Goal: Information Seeking & Learning: Learn about a topic

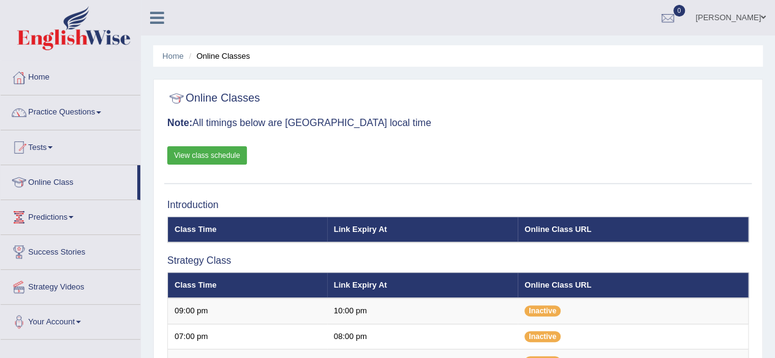
click at [216, 152] on link "View class schedule" at bounding box center [207, 155] width 80 height 18
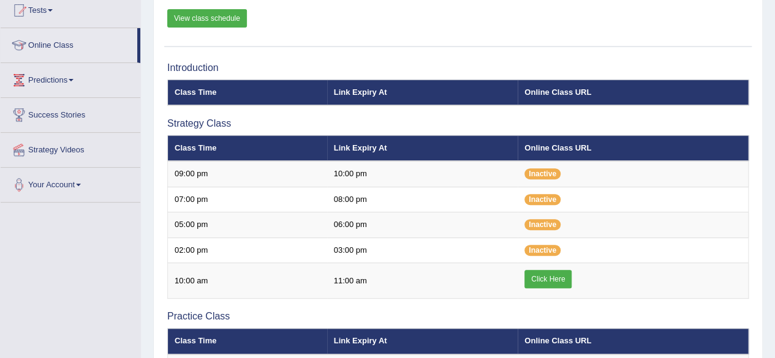
scroll to position [138, 0]
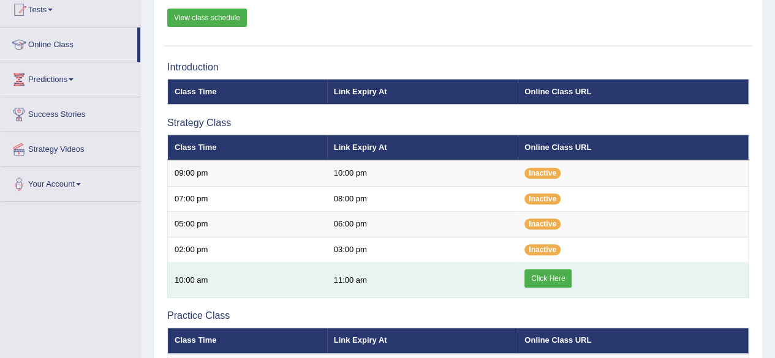
click at [553, 280] on link "Click Here" at bounding box center [547, 278] width 47 height 18
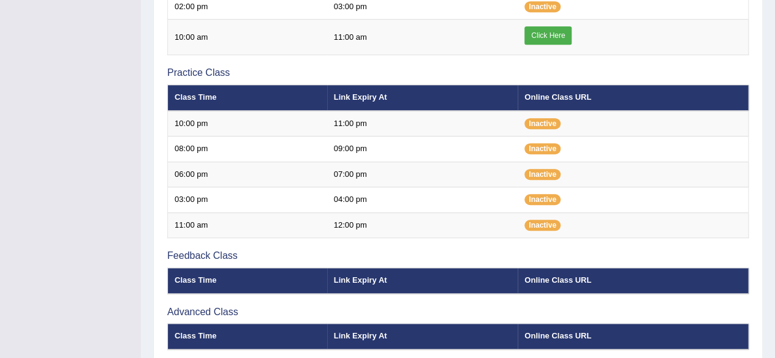
scroll to position [486, 0]
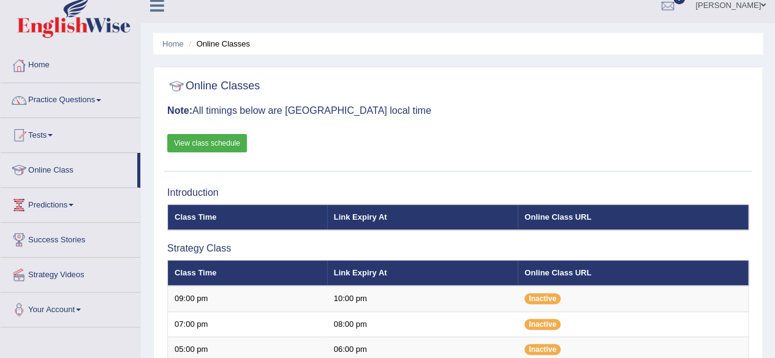
scroll to position [10, 0]
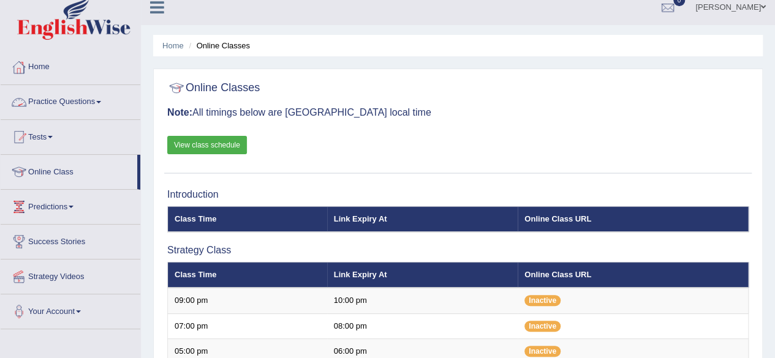
click at [74, 108] on link "Practice Questions" at bounding box center [71, 100] width 140 height 31
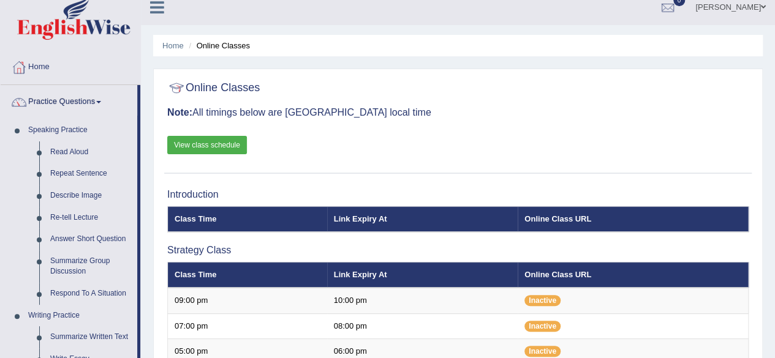
click at [217, 139] on link "View class schedule" at bounding box center [207, 145] width 80 height 18
drag, startPoint x: 139, startPoint y: 122, endPoint x: 144, endPoint y: 143, distance: 22.0
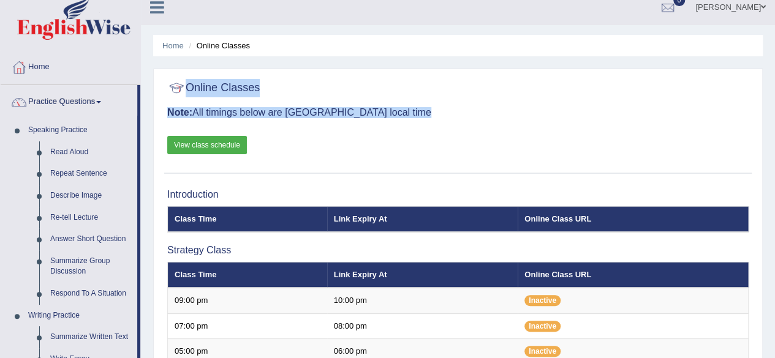
drag, startPoint x: 626, startPoint y: 126, endPoint x: 783, endPoint y: 37, distance: 180.4
click at [774, 37] on html "Toggle navigation Home Practice Questions Speaking Practice Read Aloud Repeat S…" at bounding box center [387, 169] width 775 height 358
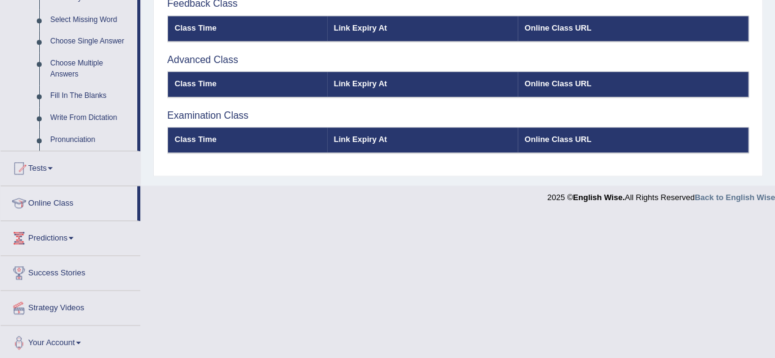
scroll to position [634, 0]
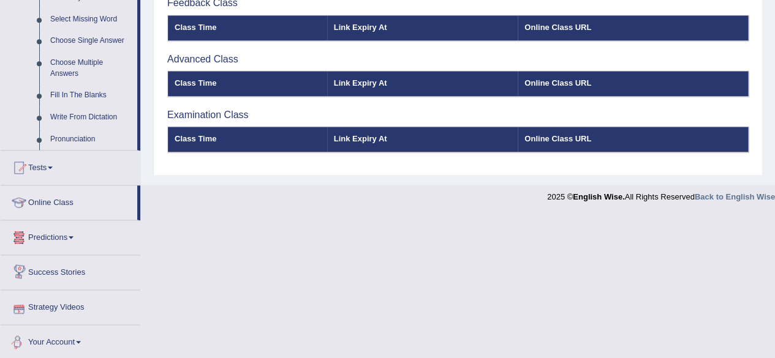
click at [65, 344] on link "Your Account" at bounding box center [71, 340] width 140 height 31
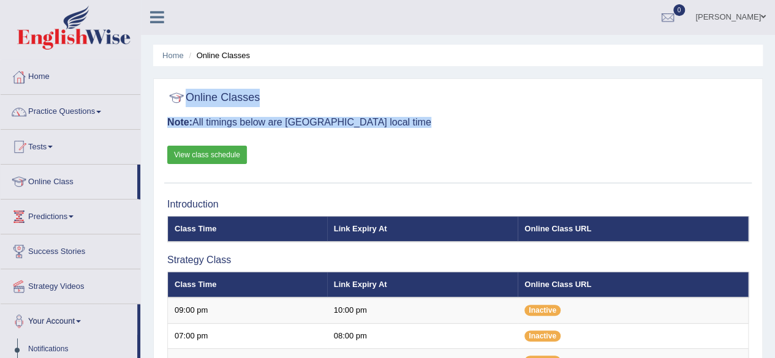
scroll to position [0, 0]
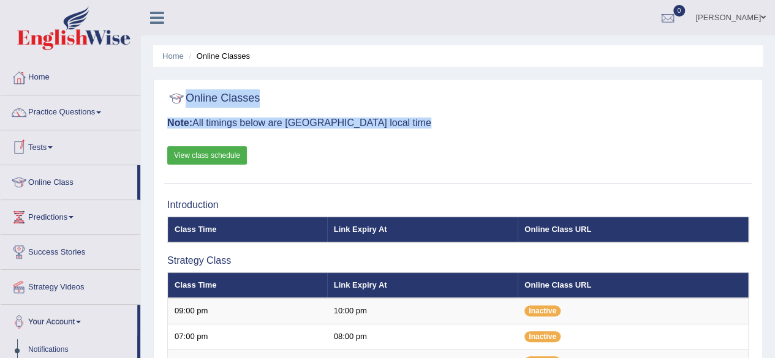
click at [40, 141] on link "Tests" at bounding box center [71, 145] width 140 height 31
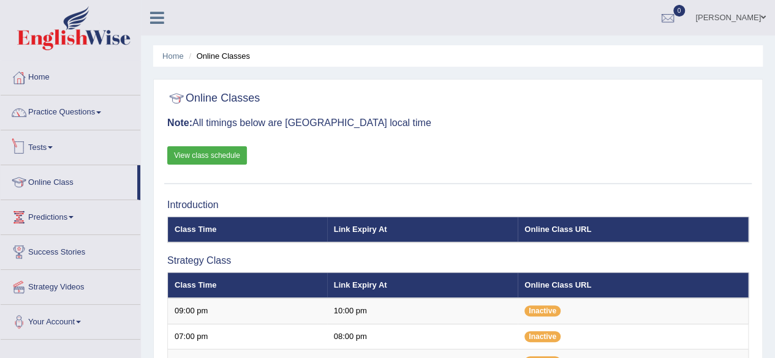
click at [43, 143] on link "Tests" at bounding box center [71, 145] width 140 height 31
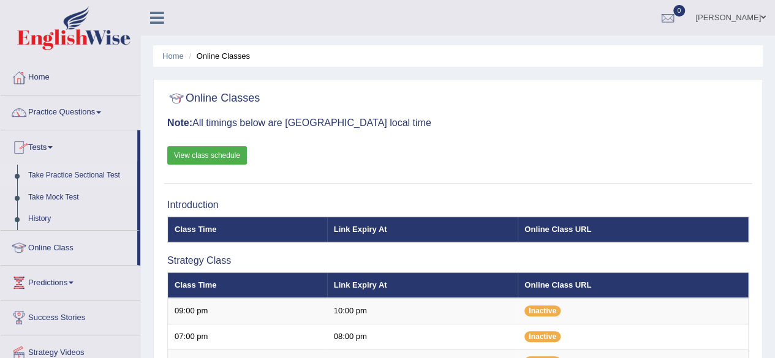
click at [60, 179] on link "Take Practice Sectional Test" at bounding box center [80, 176] width 115 height 22
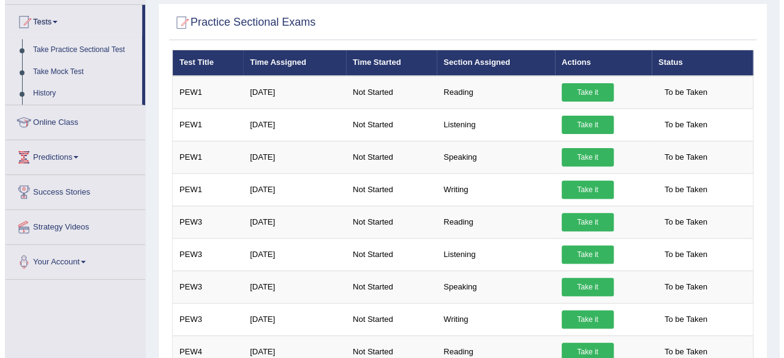
scroll to position [124, 0]
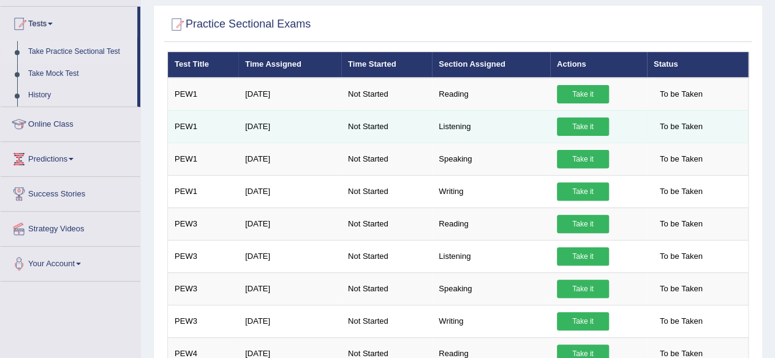
click at [582, 128] on link "Take it" at bounding box center [583, 127] width 52 height 18
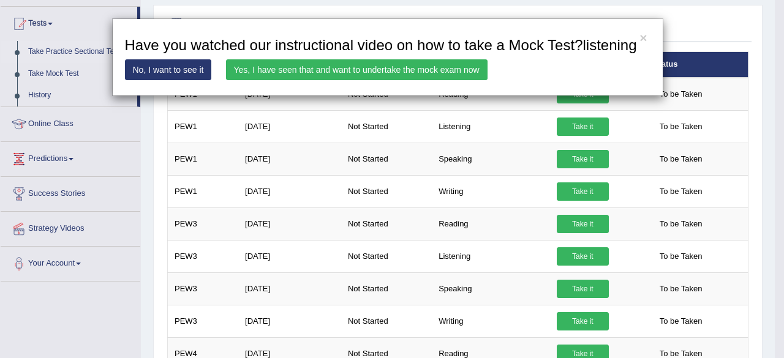
click at [353, 72] on link "Yes, I have seen that and want to undertake the mock exam now" at bounding box center [357, 69] width 262 height 21
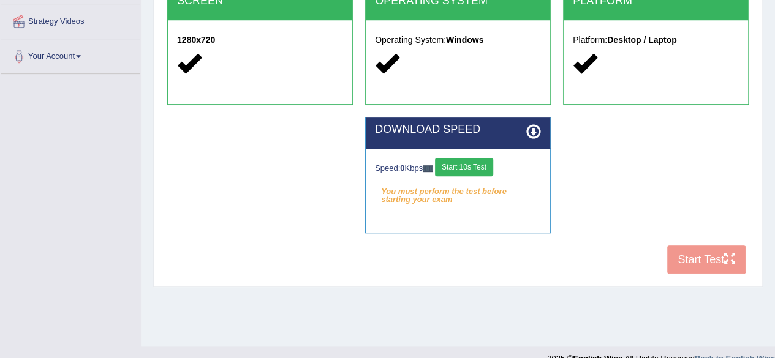
scroll to position [276, 0]
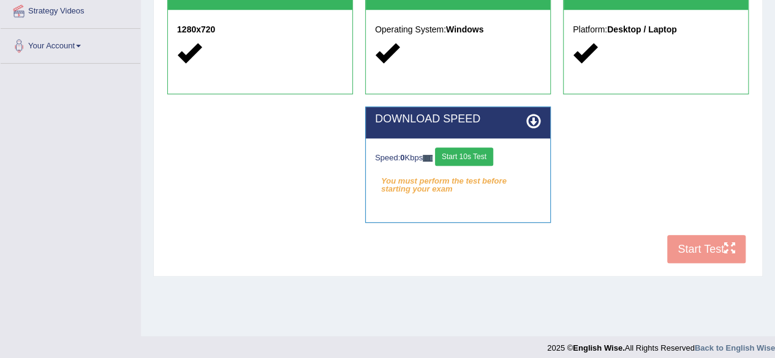
click at [470, 157] on button "Start 10s Test" at bounding box center [464, 157] width 58 height 18
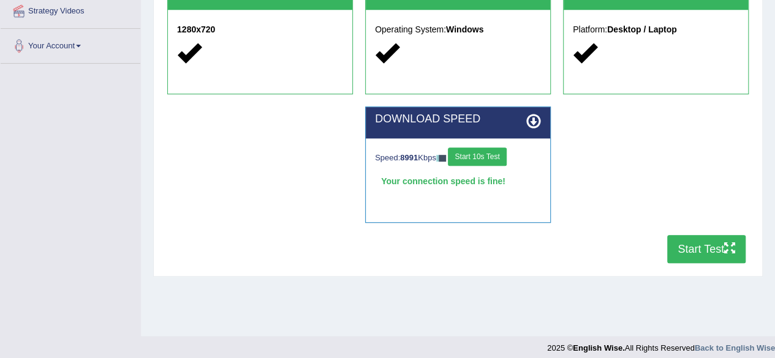
click at [693, 255] on button "Start Test" at bounding box center [706, 249] width 78 height 28
click at [703, 252] on button "Start Test" at bounding box center [706, 249] width 78 height 28
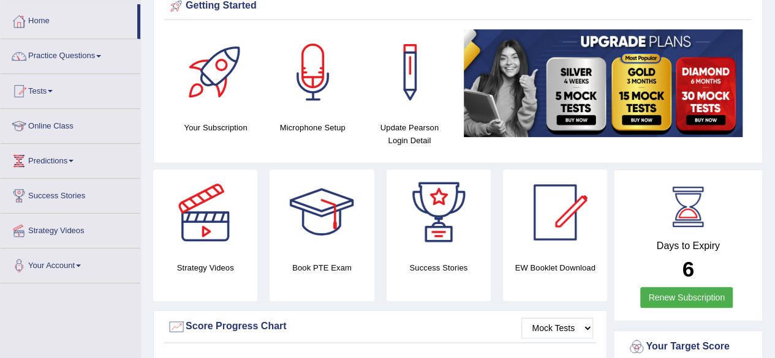
scroll to position [50, 0]
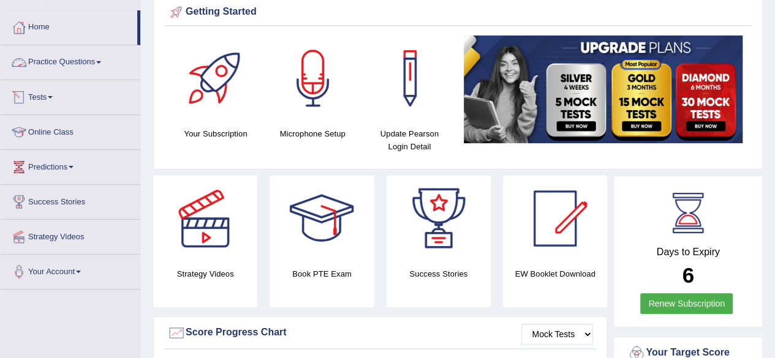
click at [41, 93] on link "Tests" at bounding box center [71, 95] width 140 height 31
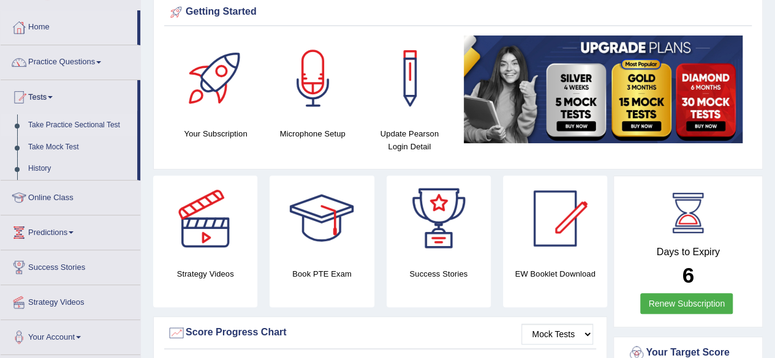
click at [55, 126] on link "Take Practice Sectional Test" at bounding box center [80, 126] width 115 height 22
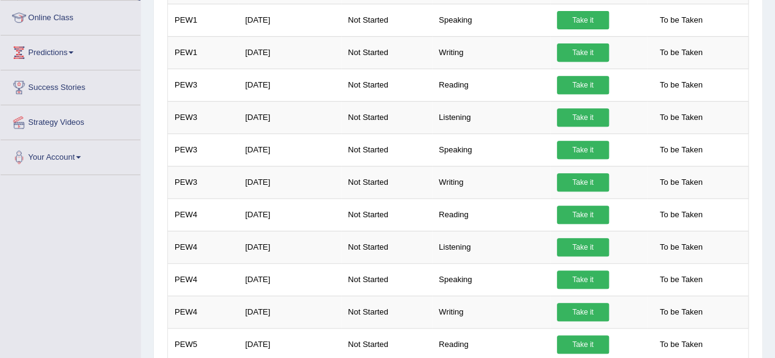
scroll to position [198, 0]
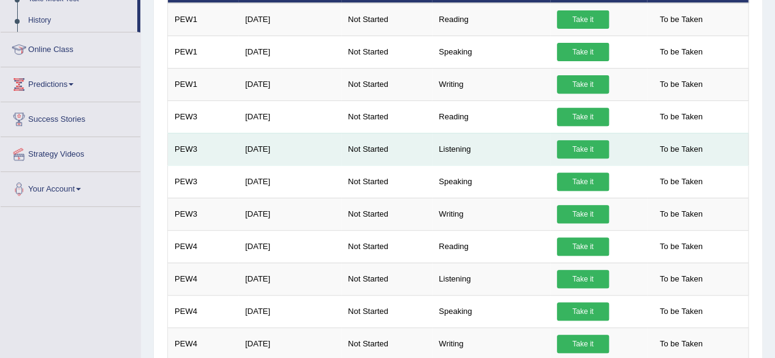
click at [574, 146] on link "Take it" at bounding box center [583, 149] width 52 height 18
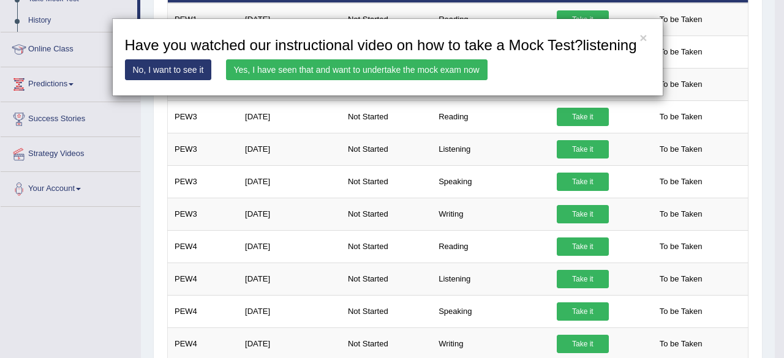
click at [180, 67] on link "No, I want to see it" at bounding box center [168, 69] width 87 height 21
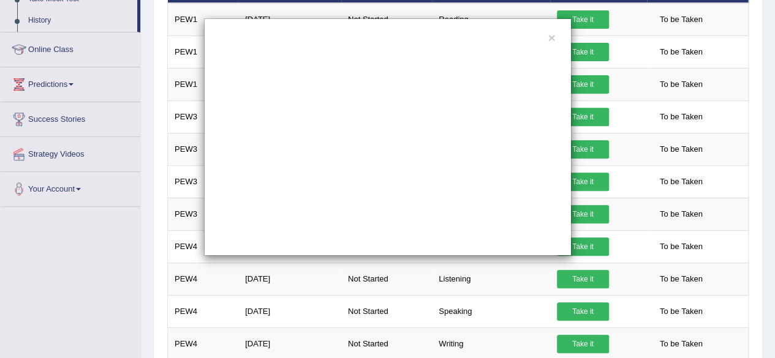
scroll to position [0, 0]
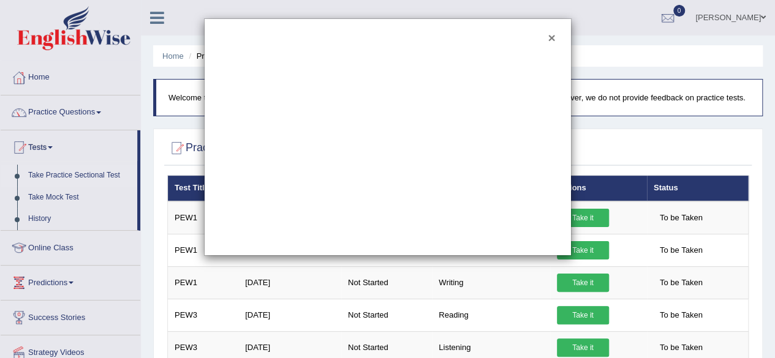
click at [554, 35] on button "×" at bounding box center [551, 37] width 7 height 13
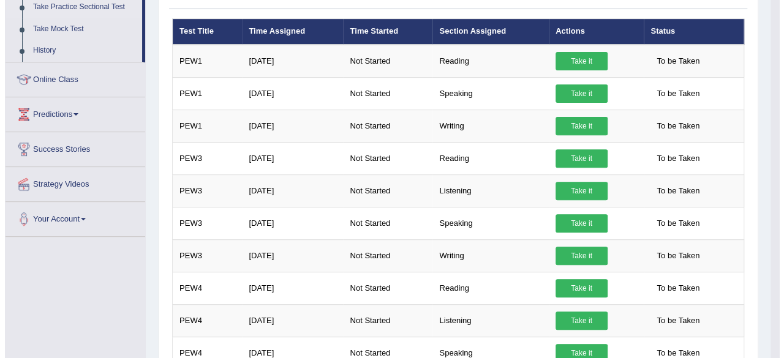
scroll to position [164, 0]
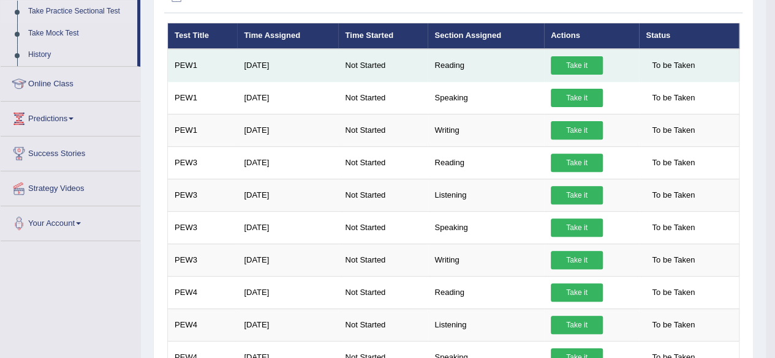
click at [584, 64] on link "Take it" at bounding box center [577, 65] width 52 height 18
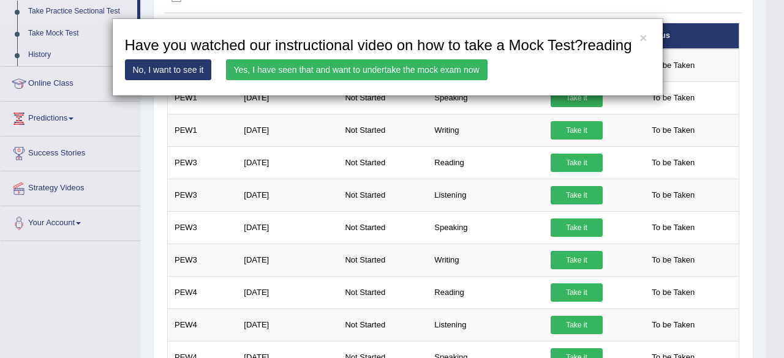
click at [429, 69] on link "Yes, I have seen that and want to undertake the mock exam now" at bounding box center [357, 69] width 262 height 21
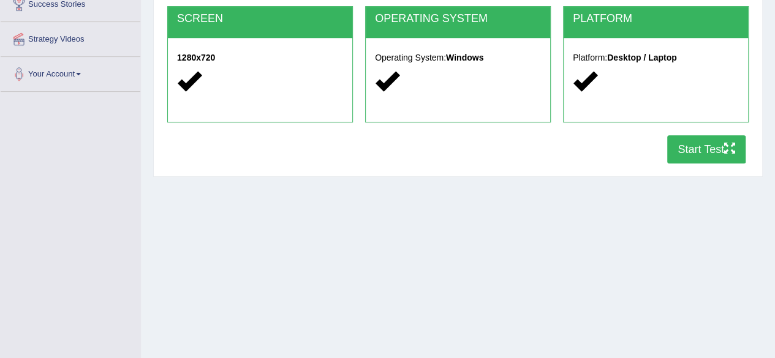
scroll to position [269, 0]
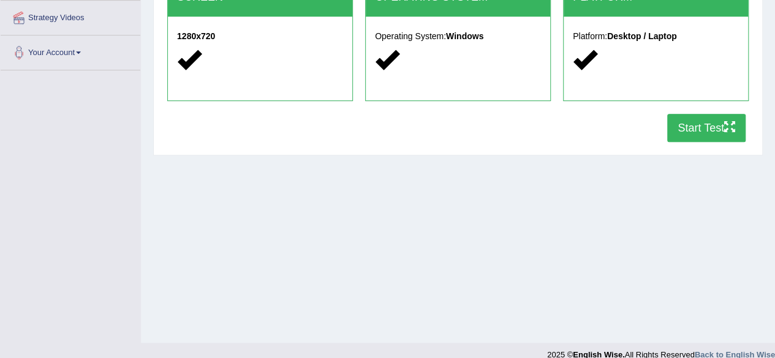
click at [696, 121] on button "Start Test" at bounding box center [706, 128] width 78 height 28
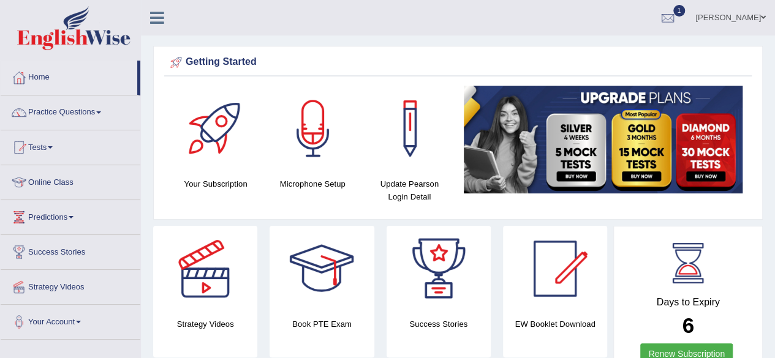
click at [643, 126] on img at bounding box center [603, 140] width 279 height 108
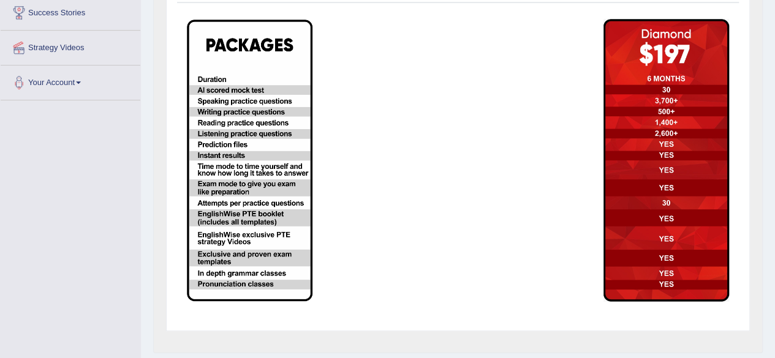
scroll to position [240, 0]
click at [766, 178] on div "Home Account Current Subscription Upgrade Subscription 1 Select Package 2 Billi…" at bounding box center [458, 66] width 634 height 612
click at [659, 81] on img at bounding box center [666, 159] width 126 height 283
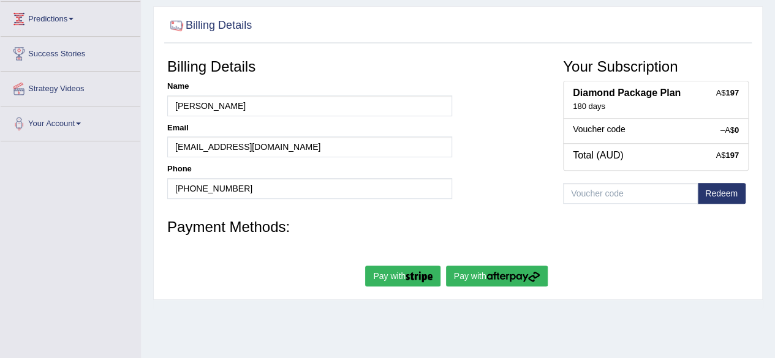
scroll to position [124, 0]
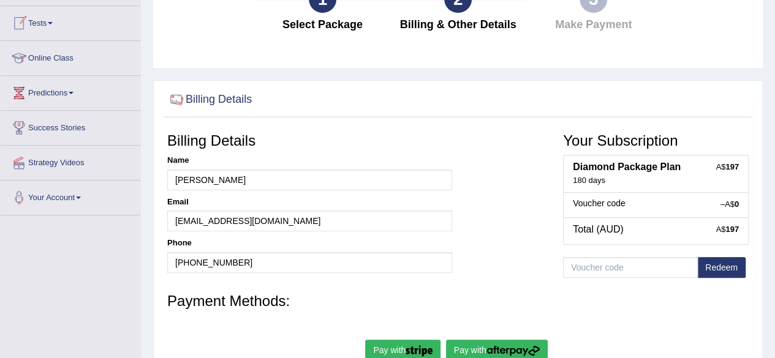
click at [42, 23] on link "Tests" at bounding box center [71, 21] width 140 height 31
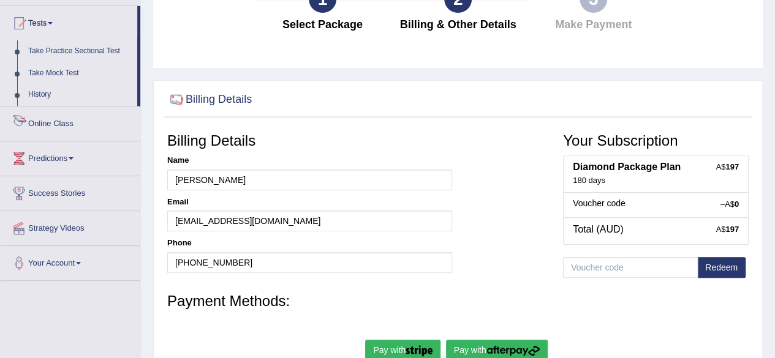
click at [67, 123] on link "Online Class" at bounding box center [71, 122] width 140 height 31
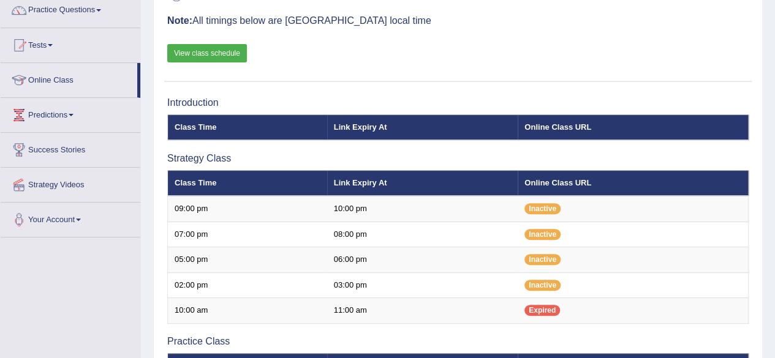
scroll to position [100, 0]
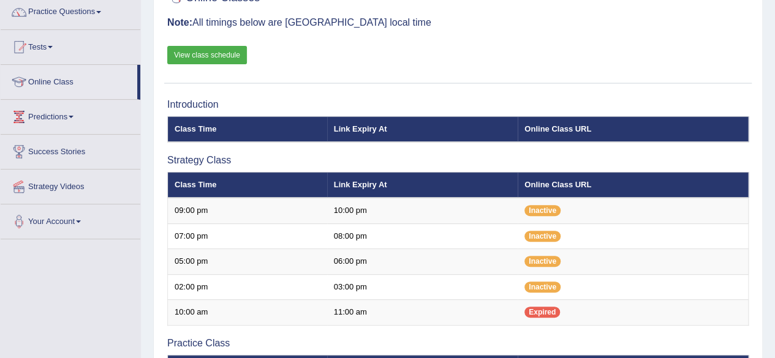
click at [767, 0] on html "Toggle navigation Home Practice Questions Speaking Practice Read Aloud Repeat S…" at bounding box center [387, 79] width 775 height 358
